Goal: Feedback & Contribution: Submit feedback/report problem

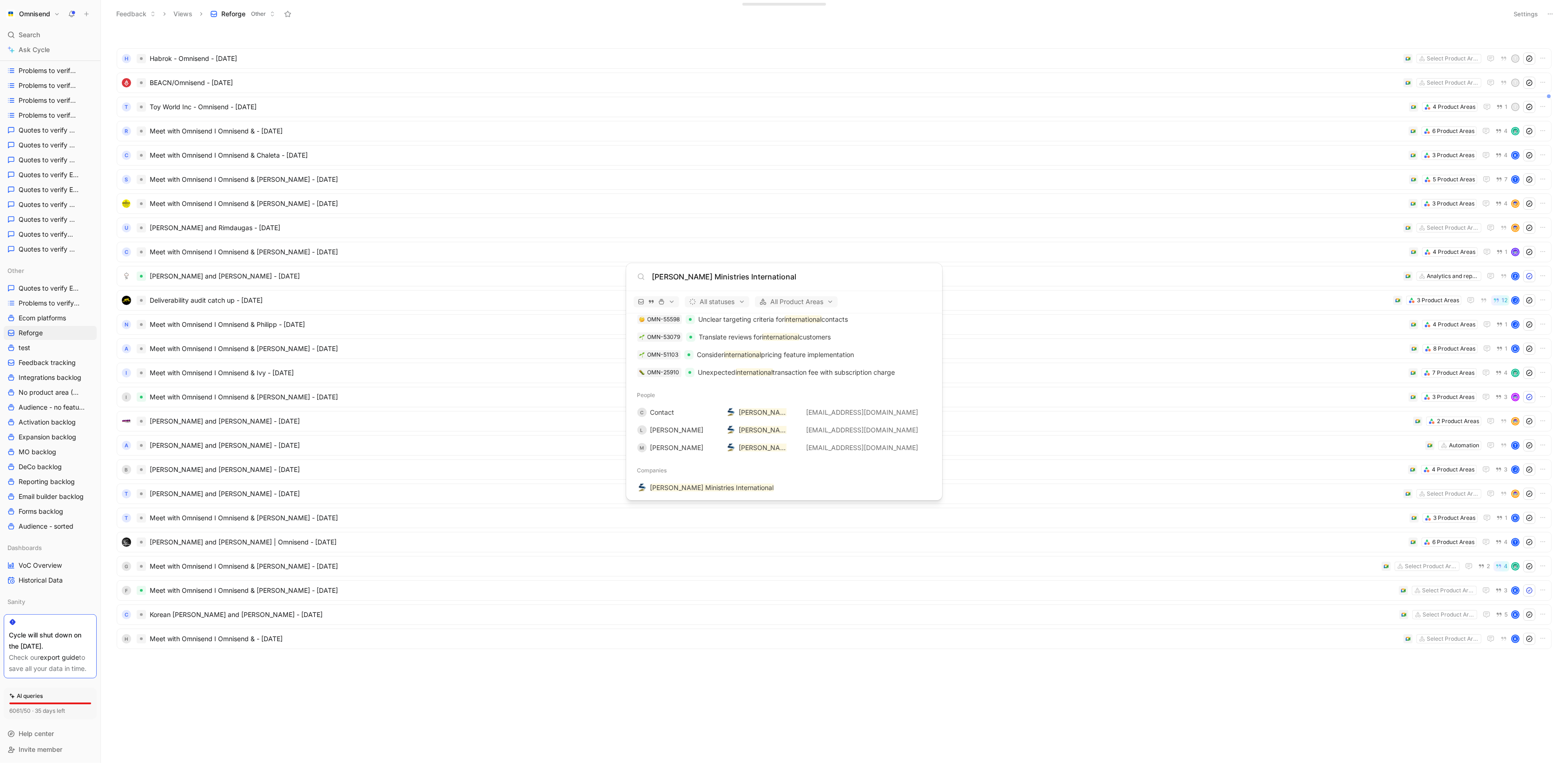
scroll to position [861, 0]
type input "[PERSON_NAME] Ministries International"
click at [685, 485] on mark "[PERSON_NAME] Ministries International" at bounding box center [713, 484] width 124 height 8
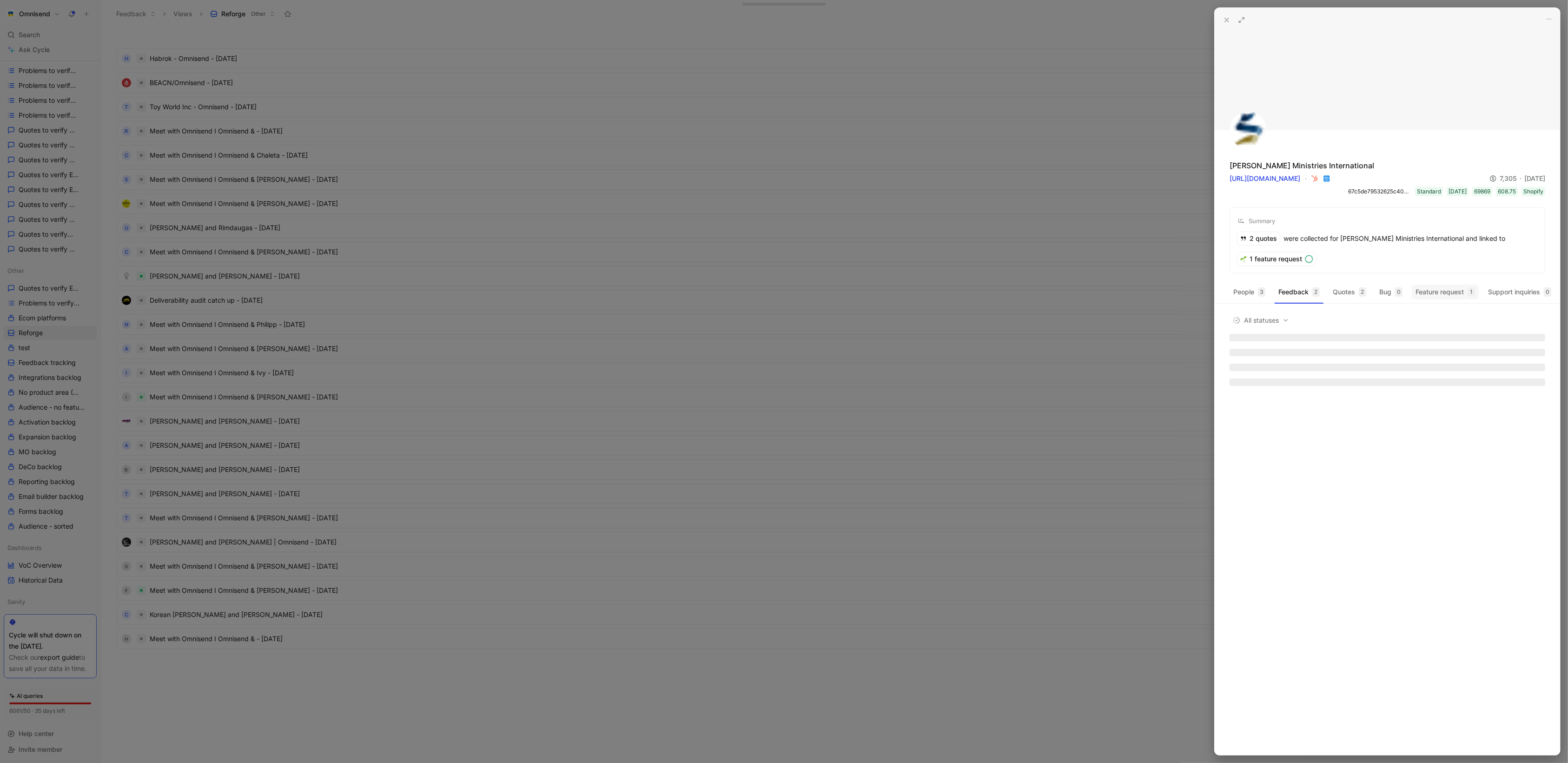
click at [1426, 288] on button "Feature request 1" at bounding box center [1445, 292] width 67 height 15
click at [870, 321] on div at bounding box center [784, 381] width 1568 height 763
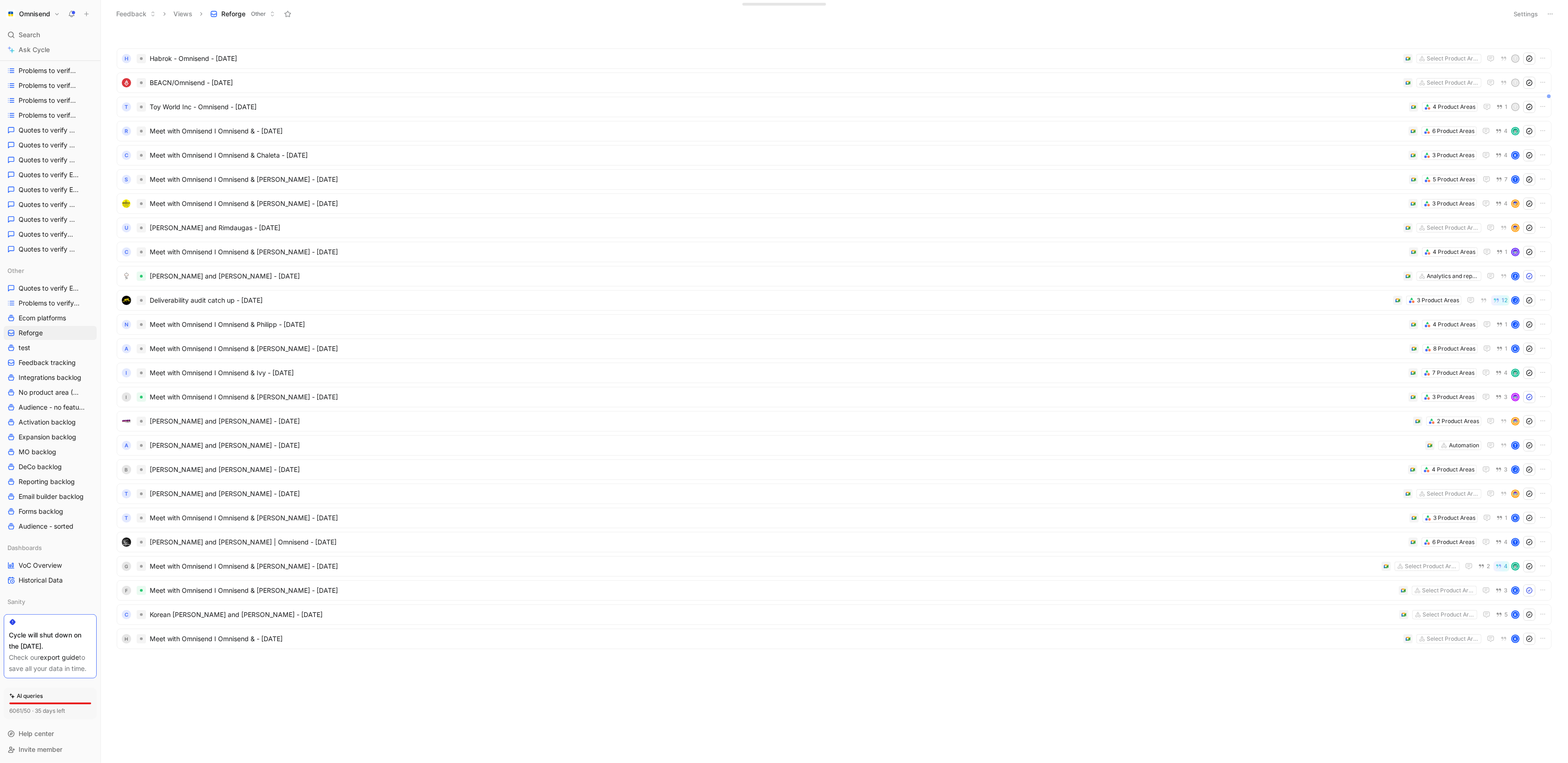
click at [85, 16] on icon at bounding box center [86, 14] width 6 height 6
click at [131, 22] on button "New feedback c" at bounding box center [149, 18] width 100 height 16
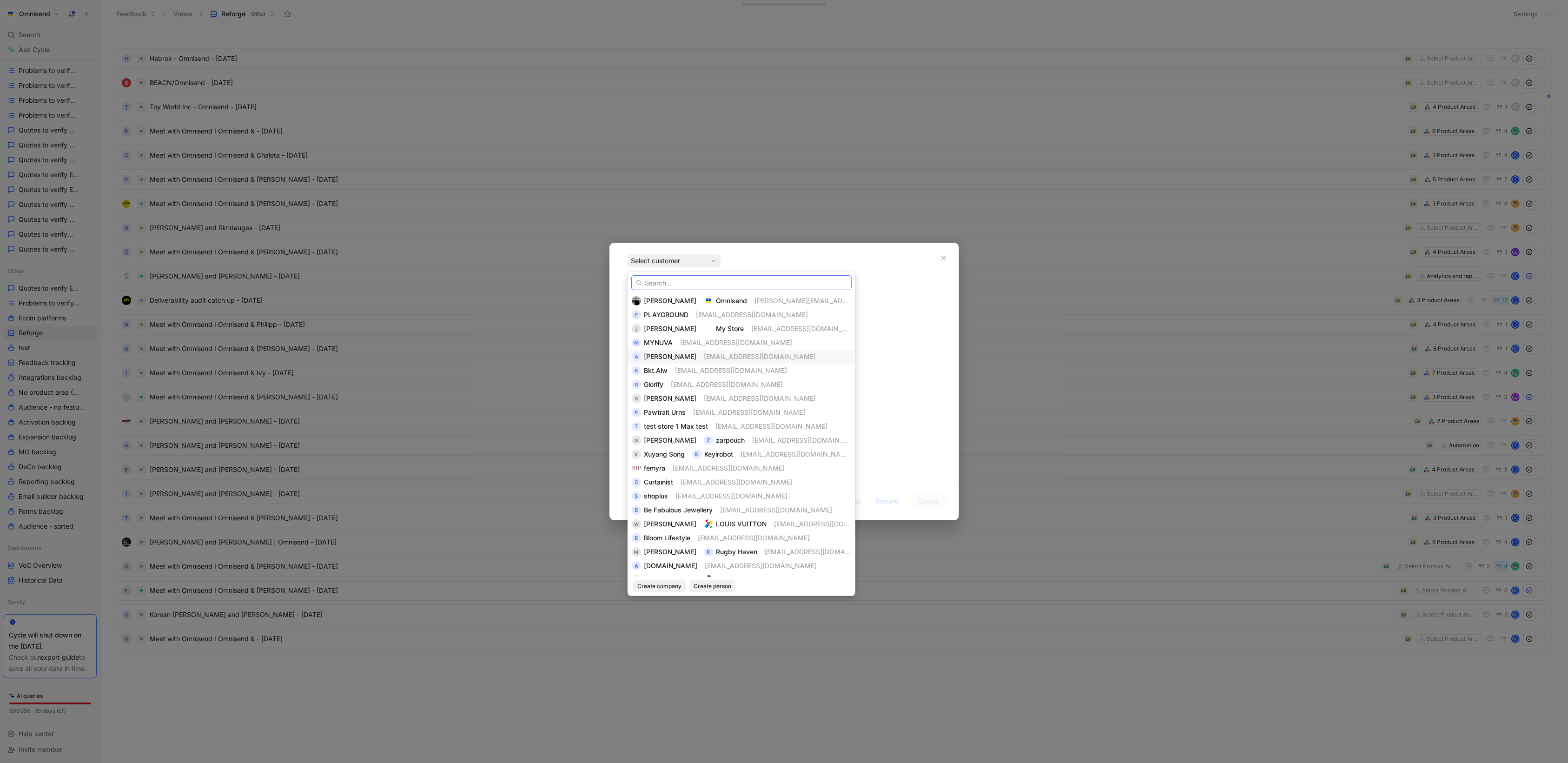
paste input "[PERSON_NAME] Ministries International"
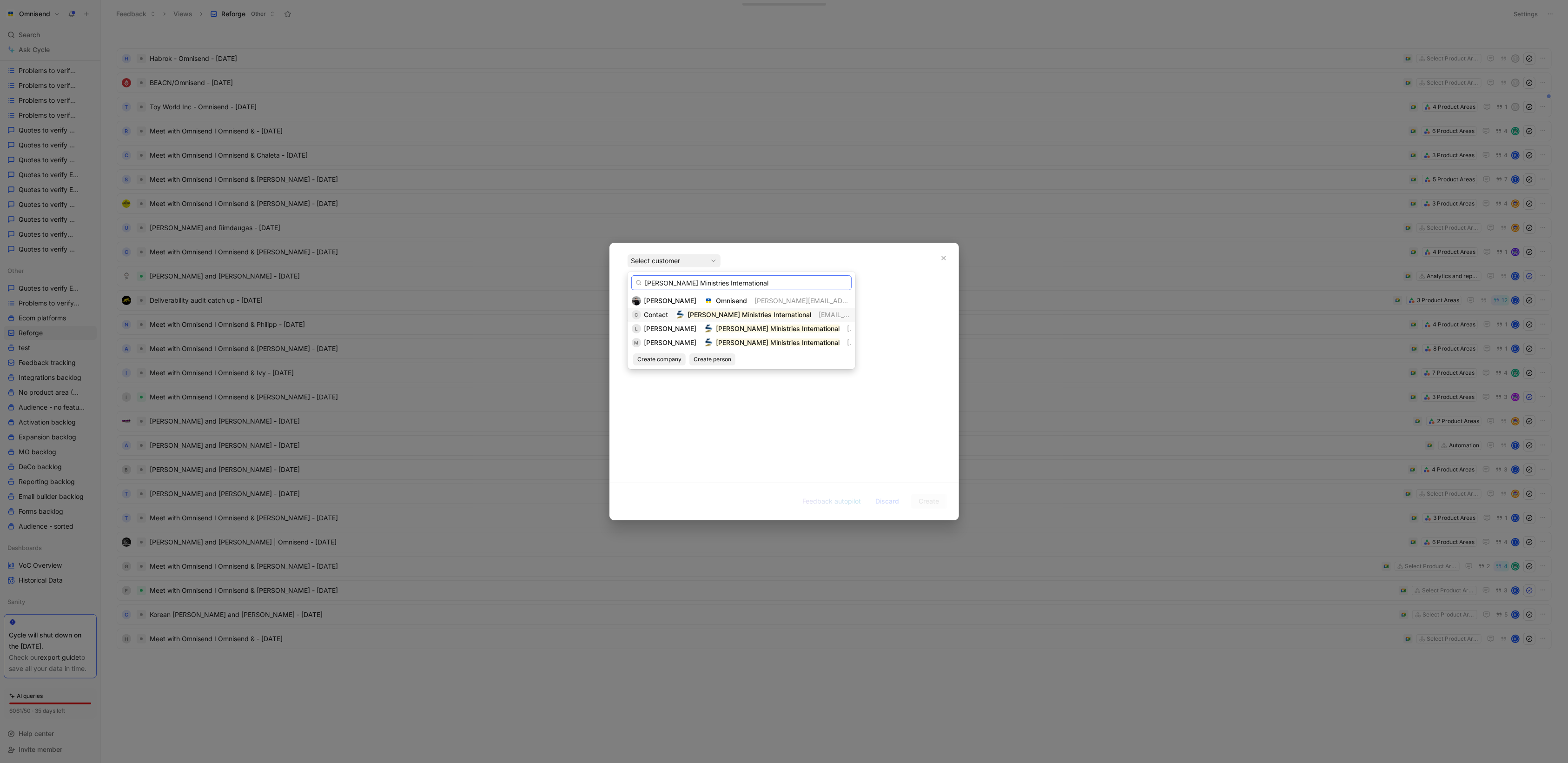
type input "[PERSON_NAME] Ministries International"
click at [669, 317] on div "C Contact [PERSON_NAME] Ministries International [EMAIL_ADDRESS][DOMAIN_NAME]" at bounding box center [742, 315] width 219 height 11
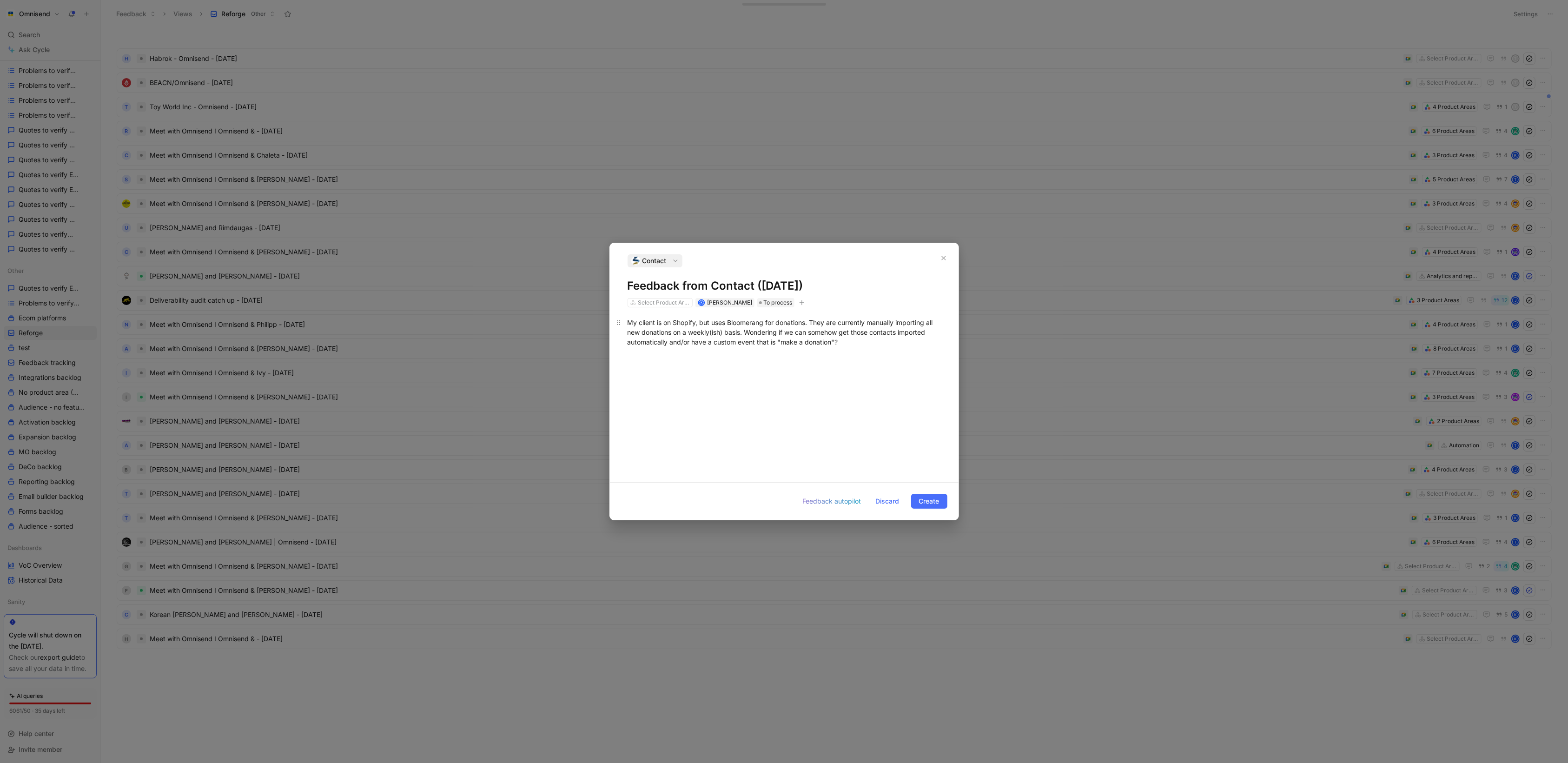
click at [629, 326] on div "My client is on Shopify, but uses Bloomerang for donations. They are currently …" at bounding box center [784, 337] width 313 height 39
click at [937, 498] on span "Create" at bounding box center [929, 501] width 20 height 11
